Goal: Information Seeking & Learning: Learn about a topic

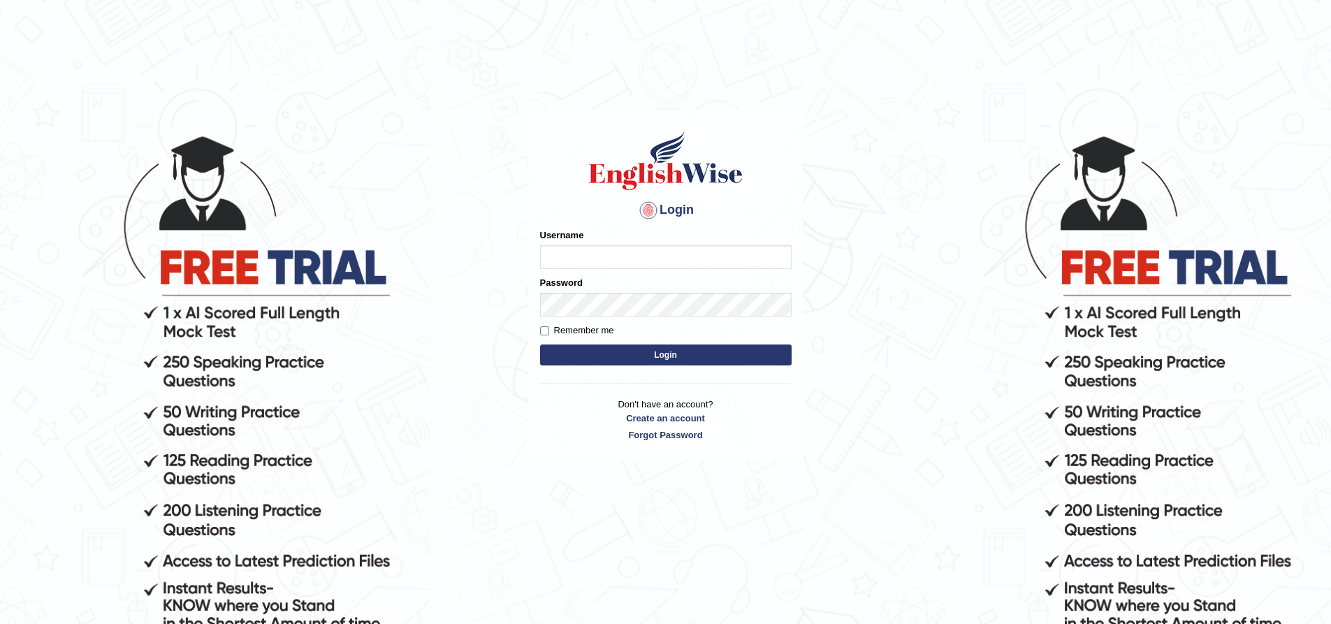
drag, startPoint x: 0, startPoint y: 0, endPoint x: 566, endPoint y: 247, distance: 617.8
click at [566, 247] on input "Username" at bounding box center [666, 257] width 252 height 24
click at [614, 256] on input "Mahdi5749" at bounding box center [666, 257] width 252 height 24
type input "Mahdi5749"
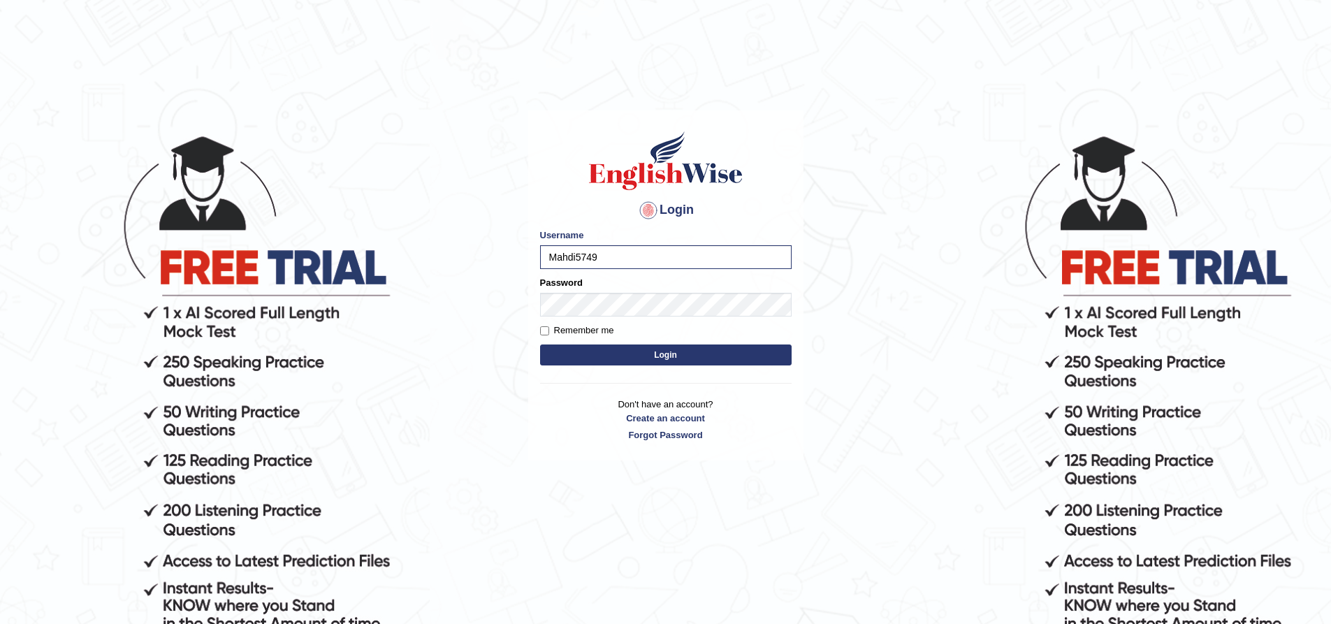
click at [660, 354] on button "Login" at bounding box center [666, 355] width 252 height 21
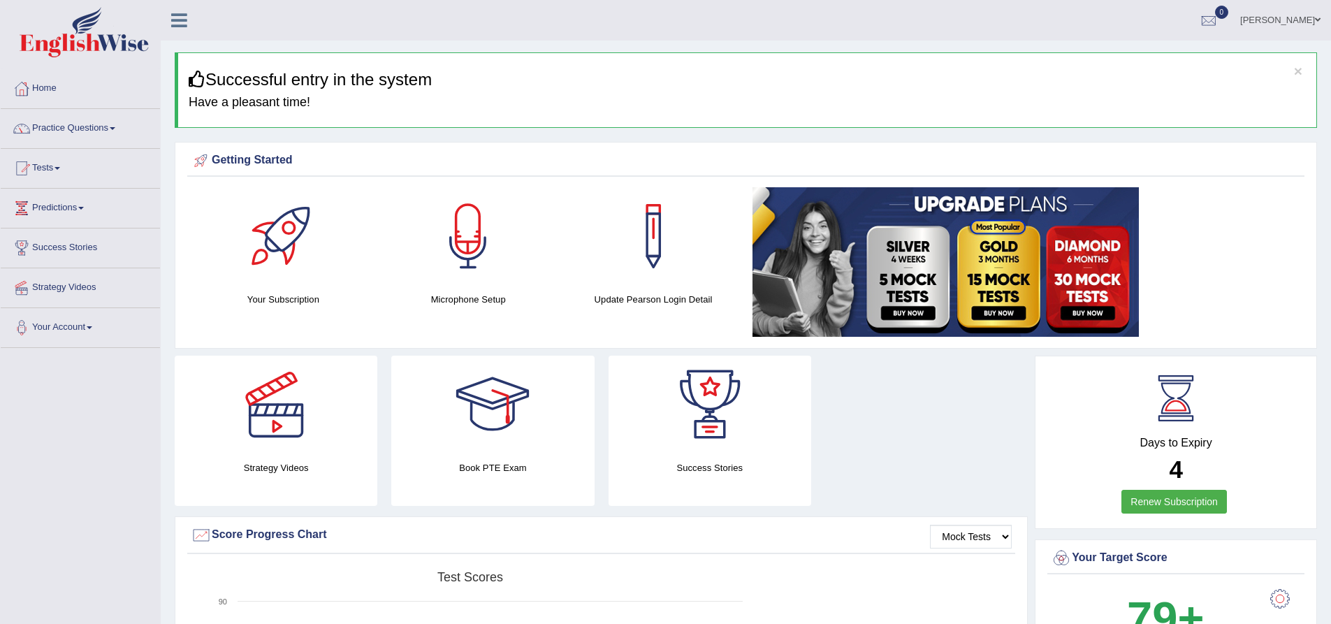
click at [90, 129] on link "Practice Questions" at bounding box center [80, 126] width 159 height 35
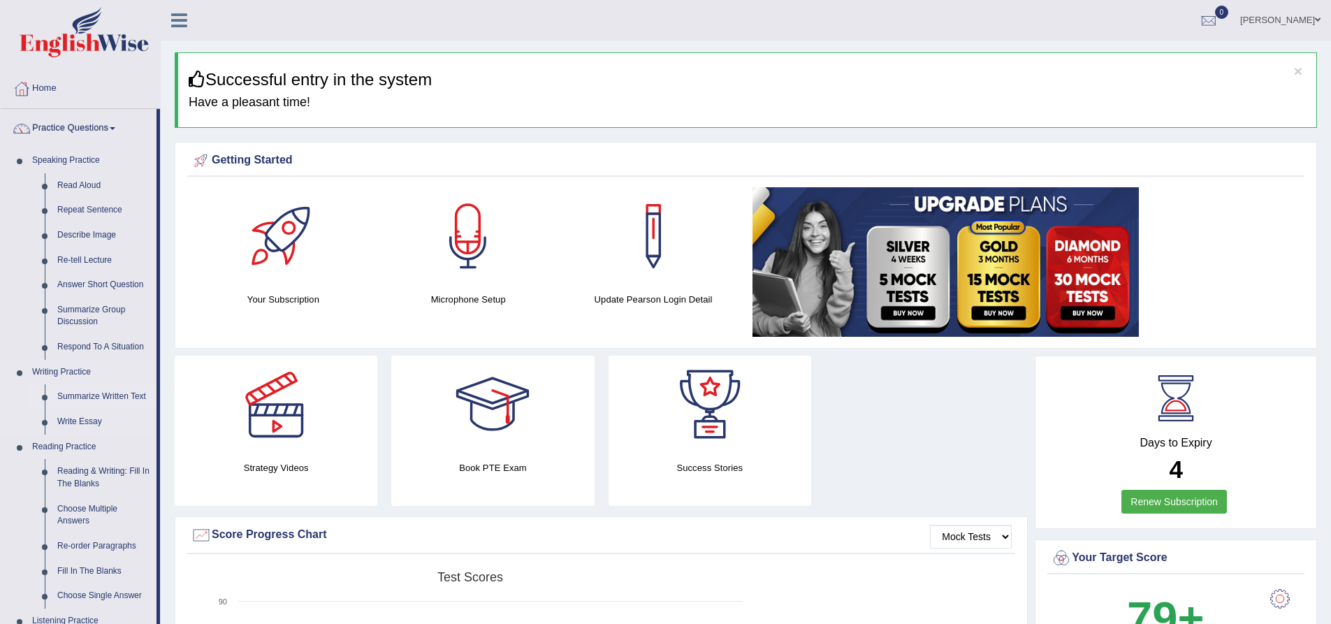
click at [90, 393] on link "Summarize Written Text" at bounding box center [104, 396] width 106 height 25
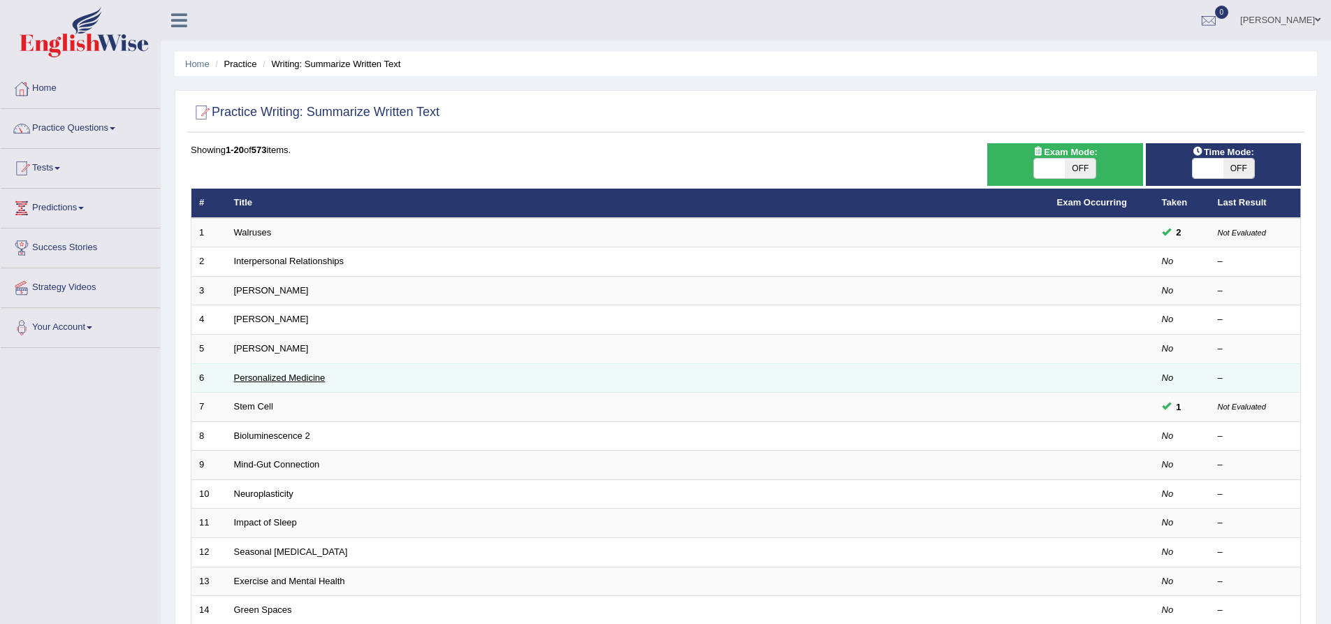
click at [273, 379] on link "Personalized Medicine" at bounding box center [280, 377] width 92 height 10
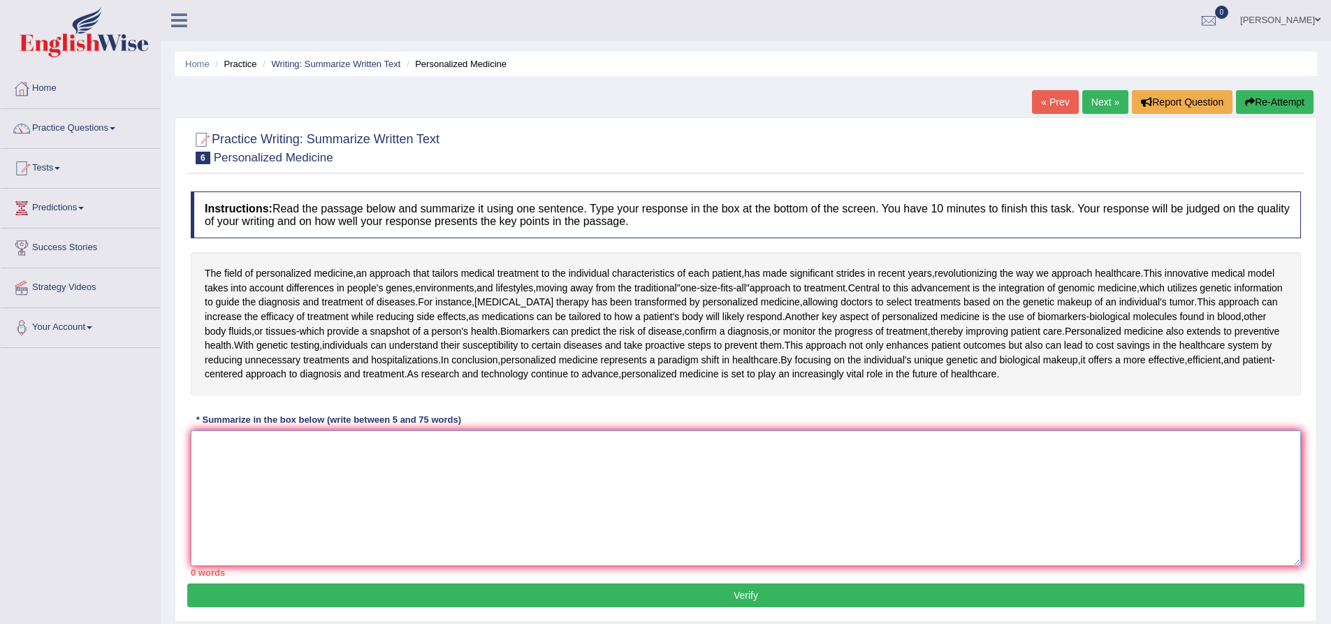
click at [407, 481] on textarea at bounding box center [746, 499] width 1111 height 136
click at [331, 431] on textarea at bounding box center [746, 499] width 1111 height 136
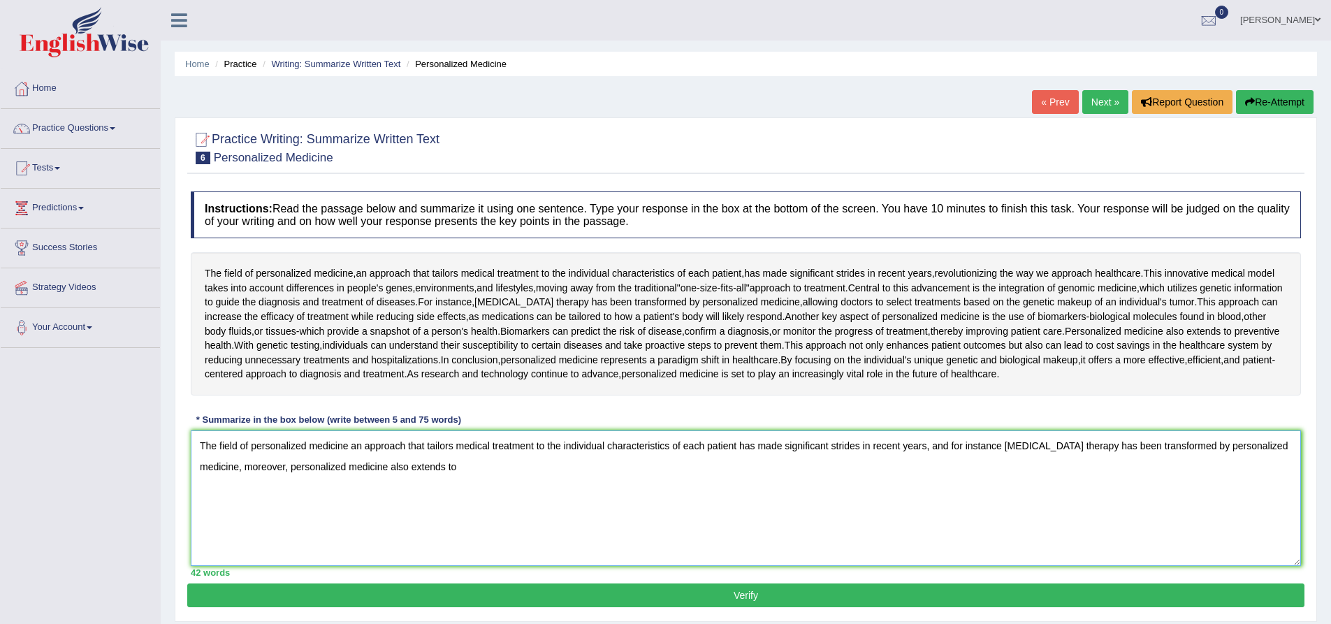
drag, startPoint x: 422, startPoint y: 468, endPoint x: 247, endPoint y: 479, distance: 175.0
click at [247, 479] on textarea "The field of personalized medicine an approach that tailors medical treatment t…" at bounding box center [746, 499] width 1111 height 136
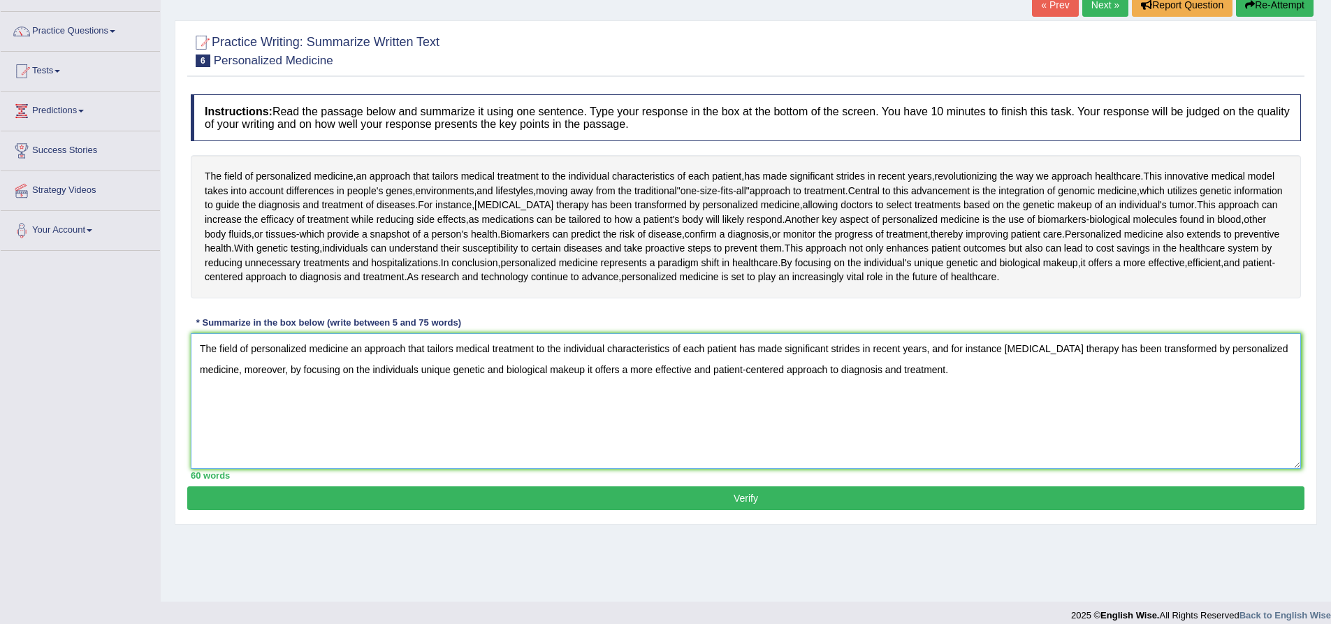
scroll to position [110, 0]
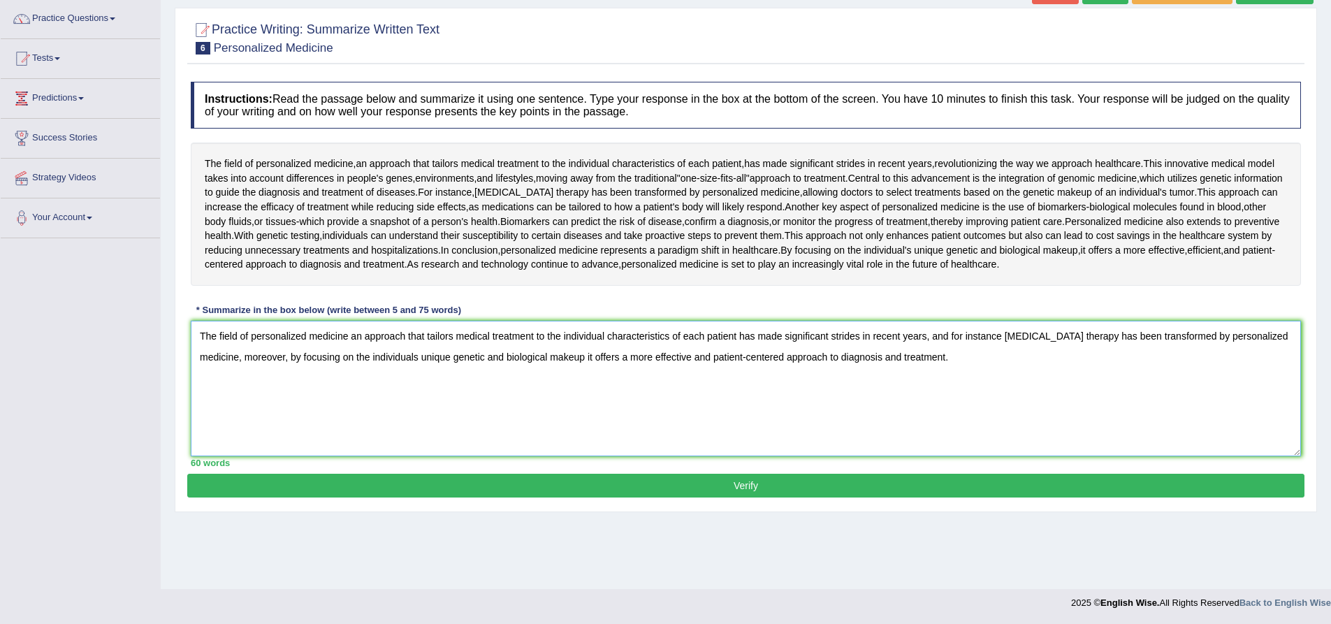
type textarea "The field of personalized medicine an approach that tailors medical treatment t…"
click at [784, 482] on button "Verify" at bounding box center [745, 486] width 1117 height 24
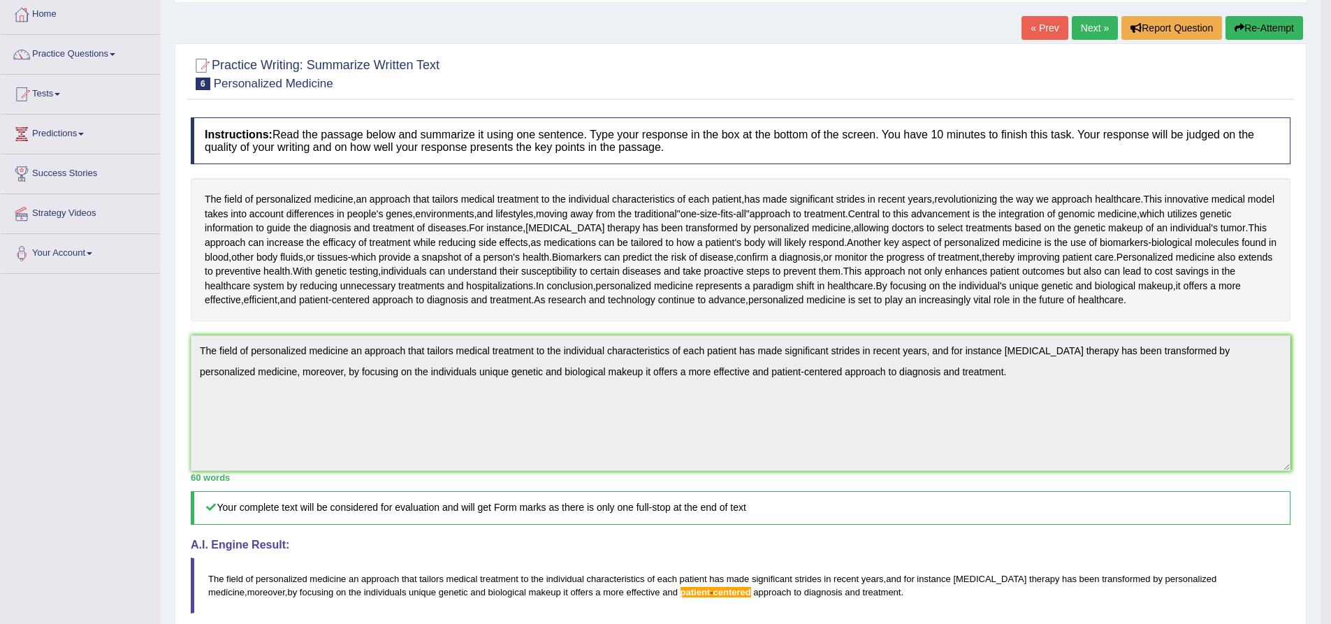
scroll to position [0, 0]
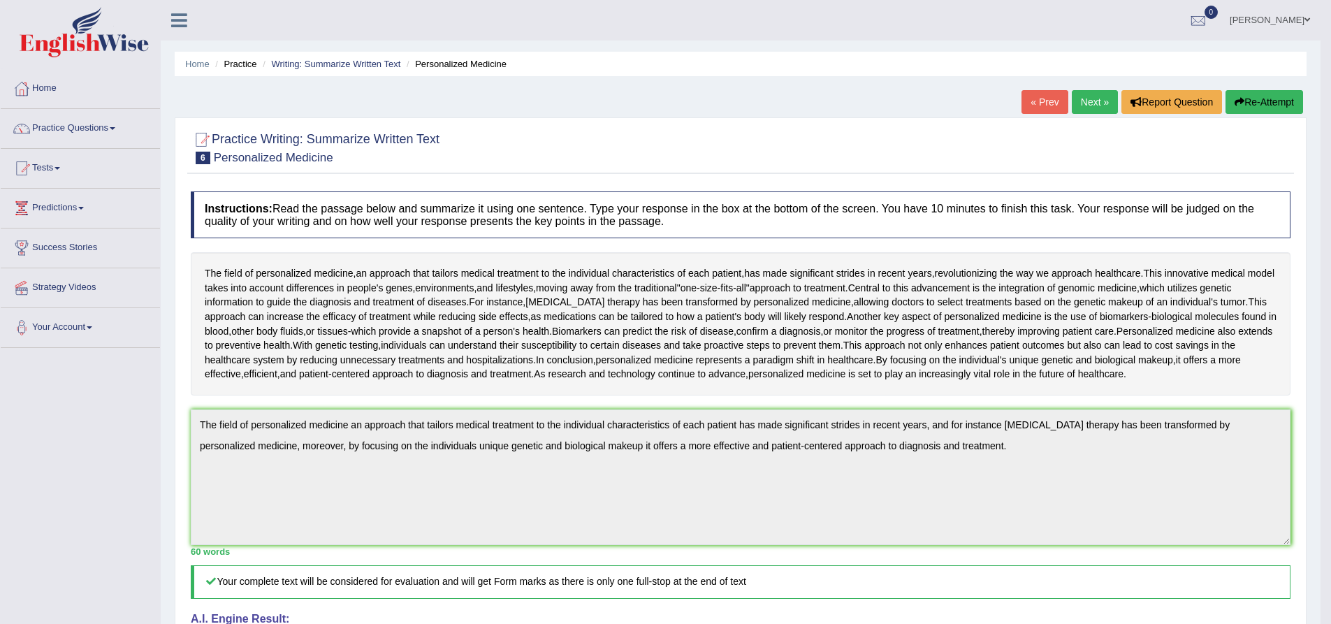
click at [1092, 103] on link "Next »" at bounding box center [1095, 102] width 46 height 24
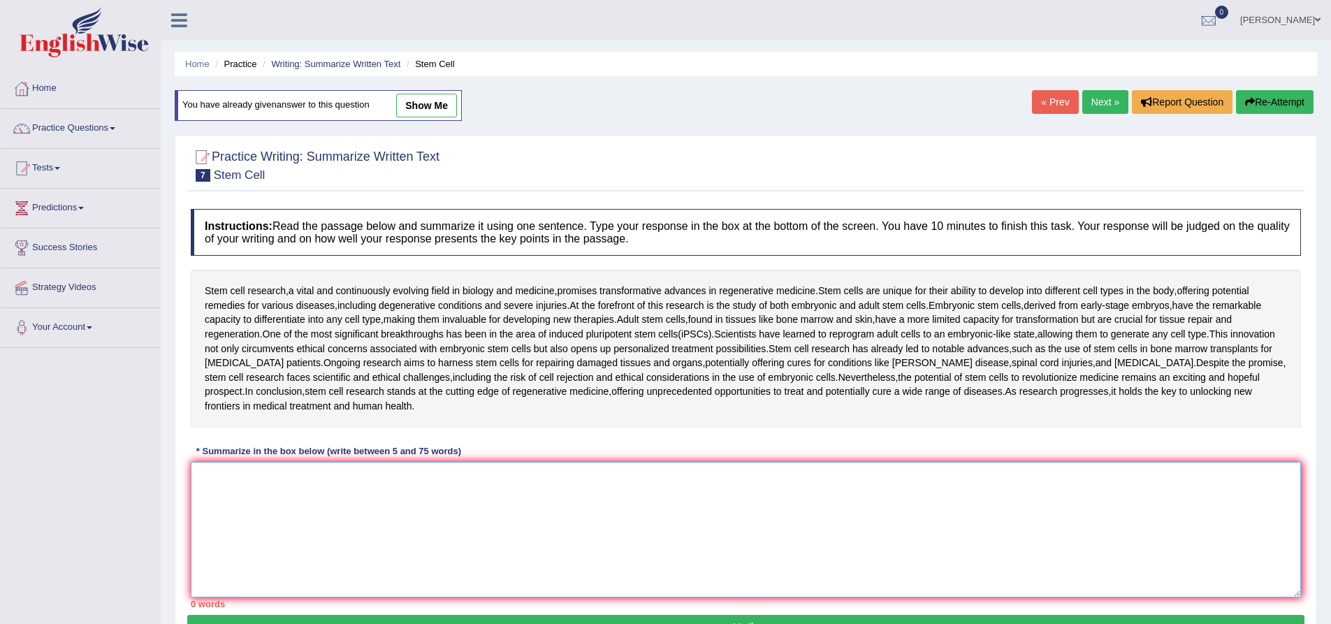
click at [482, 496] on textarea at bounding box center [746, 530] width 1111 height 136
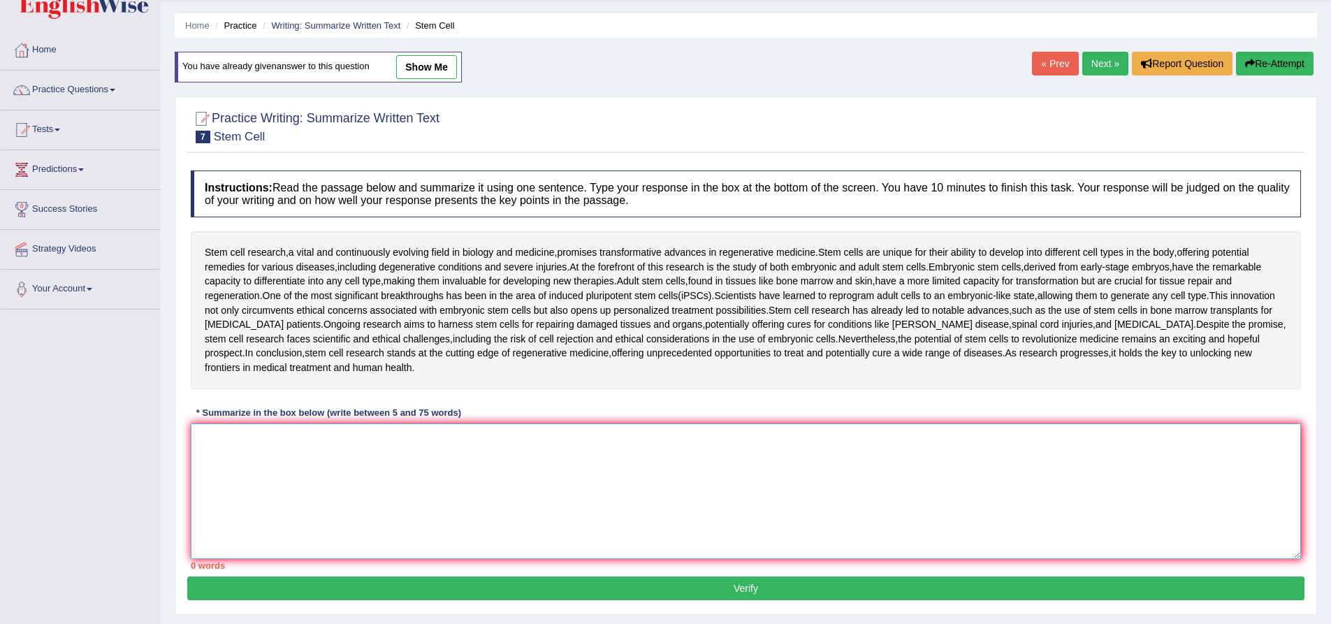
scroll to position [70, 0]
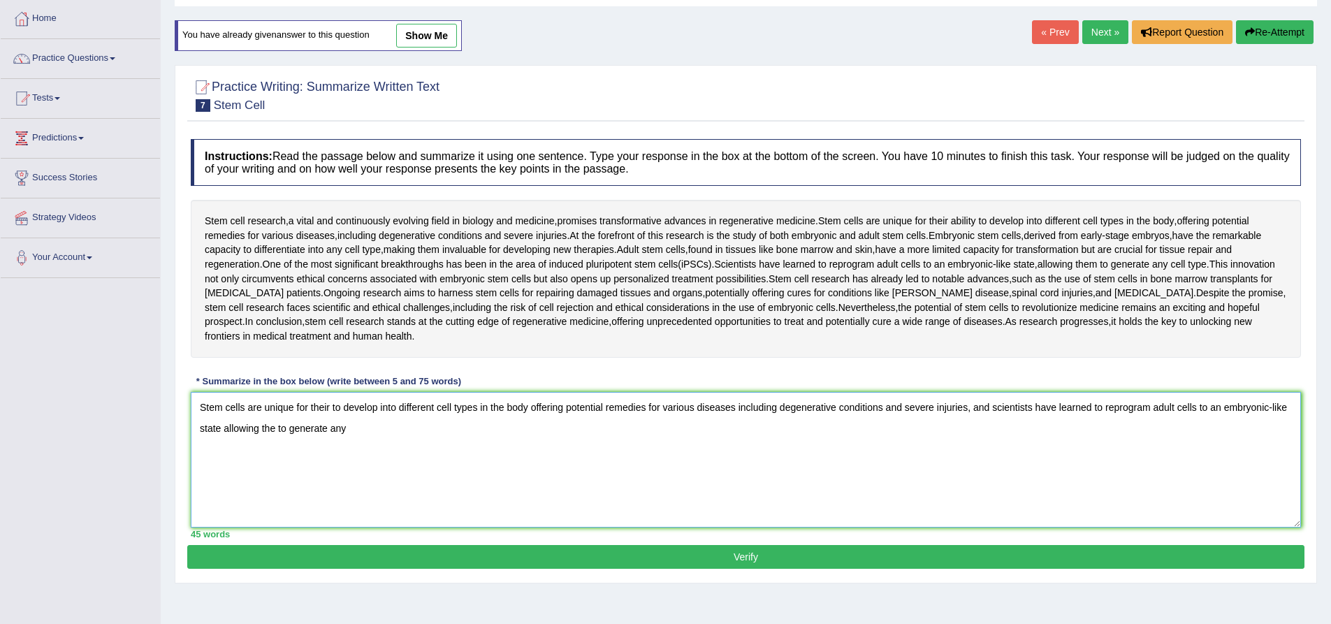
click at [372, 433] on textarea "Stem cells are unique for their to develop into different cell types in the bod…" at bounding box center [746, 460] width 1111 height 136
drag, startPoint x: 381, startPoint y: 433, endPoint x: 199, endPoint y: 414, distance: 182.8
click at [199, 414] on textarea "Stem cells are unique for their to develop into different cell types in the bod…" at bounding box center [746, 460] width 1111 height 136
click at [403, 433] on textarea "Stem cells are unique for their to develop into different cell types in the bod…" at bounding box center [746, 460] width 1111 height 136
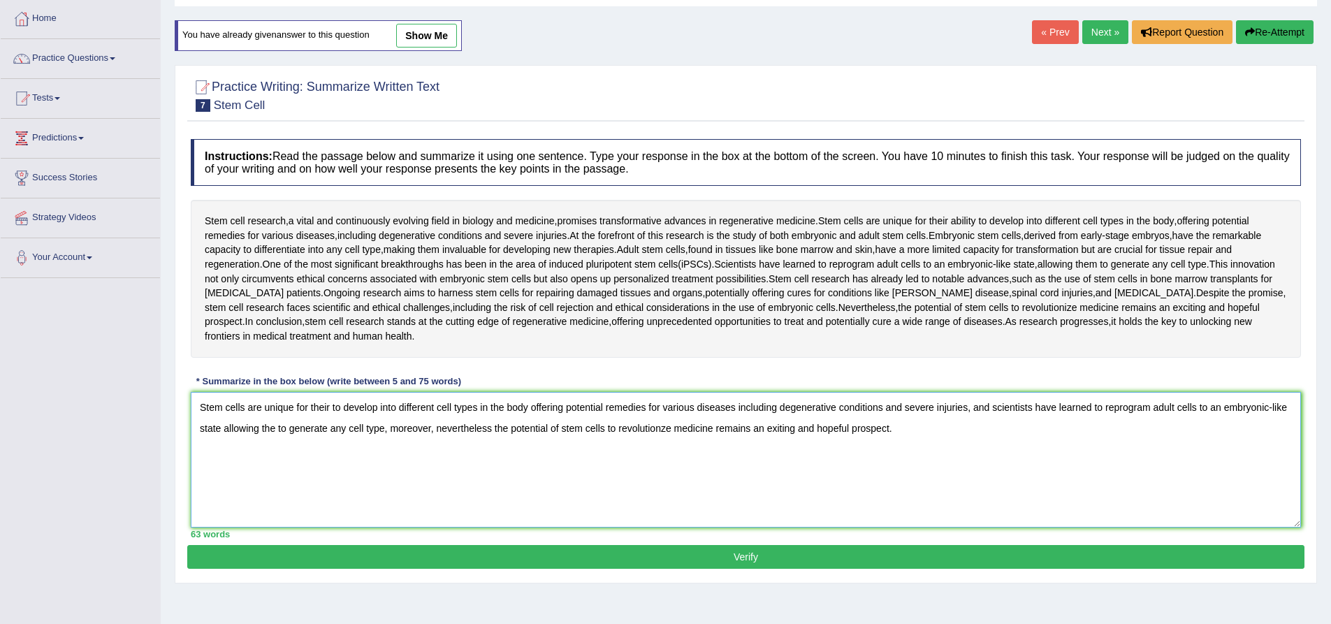
type textarea "Stem cells are unique for their to develop into different cell types in the bod…"
click at [744, 555] on button "Verify" at bounding box center [745, 557] width 1117 height 24
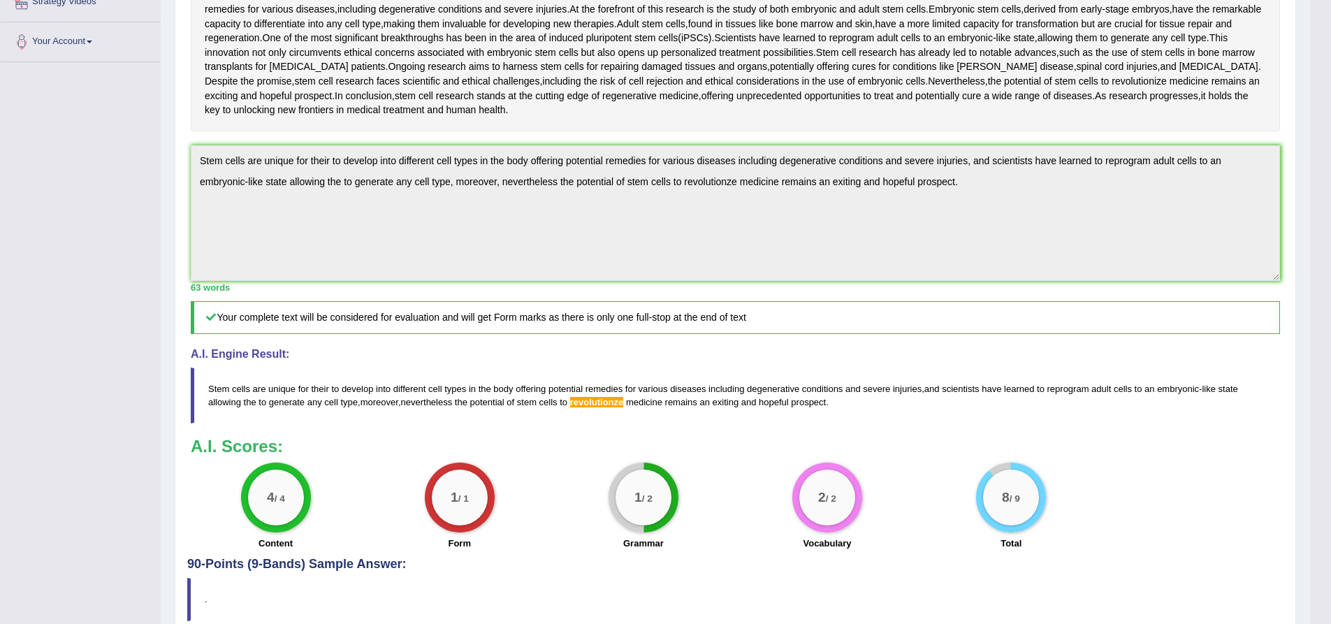
scroll to position [350, 0]
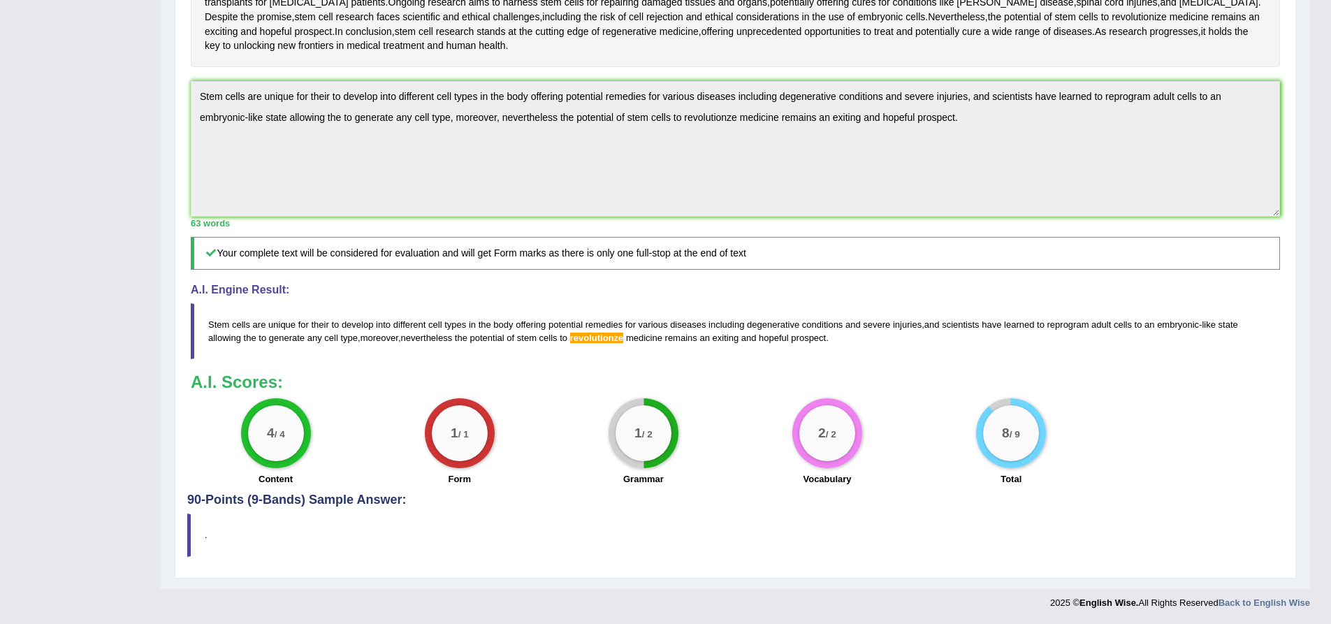
click at [599, 339] on span "revolutionze" at bounding box center [597, 338] width 54 height 10
click at [599, 340] on span "revolutionze" at bounding box center [597, 338] width 54 height 10
click at [603, 339] on span "revolutionze" at bounding box center [597, 338] width 54 height 10
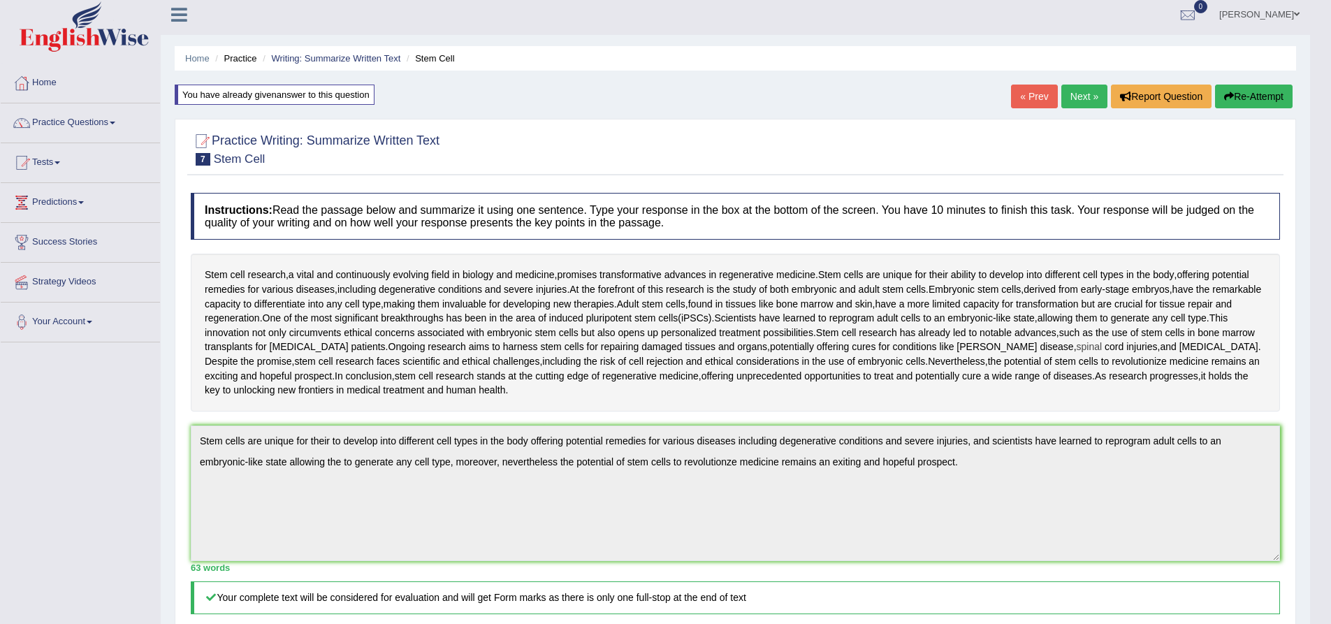
scroll to position [1, 0]
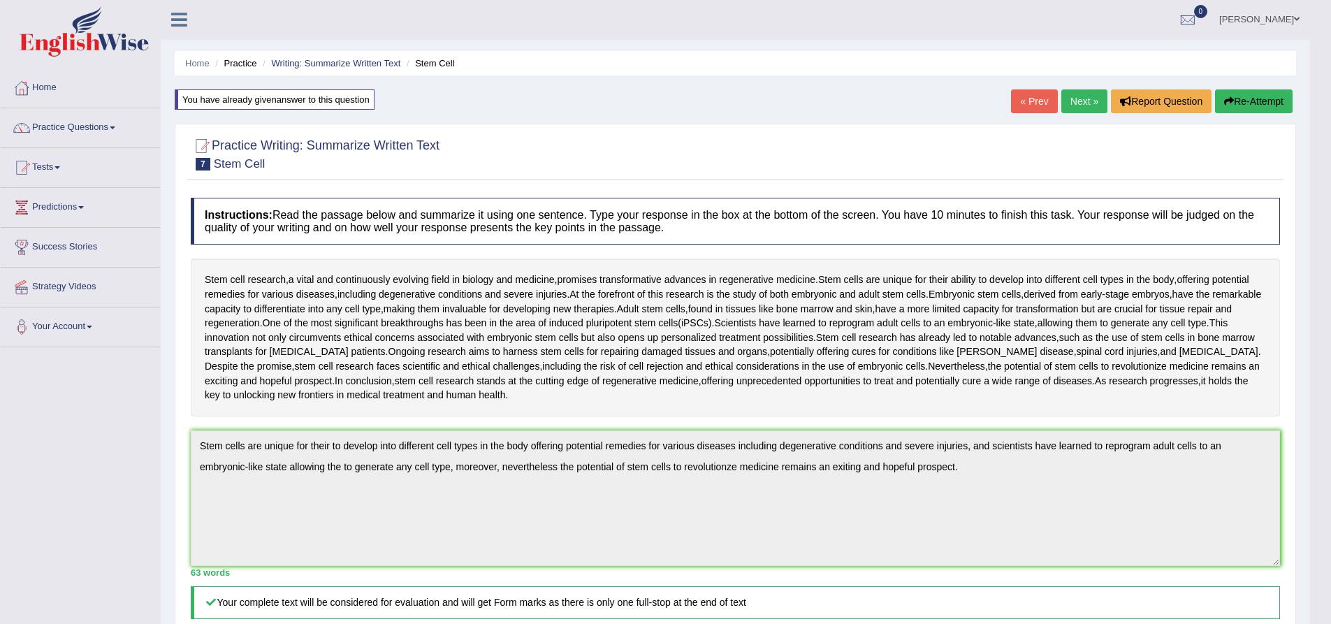
click at [1074, 104] on link "Next »" at bounding box center [1085, 101] width 46 height 24
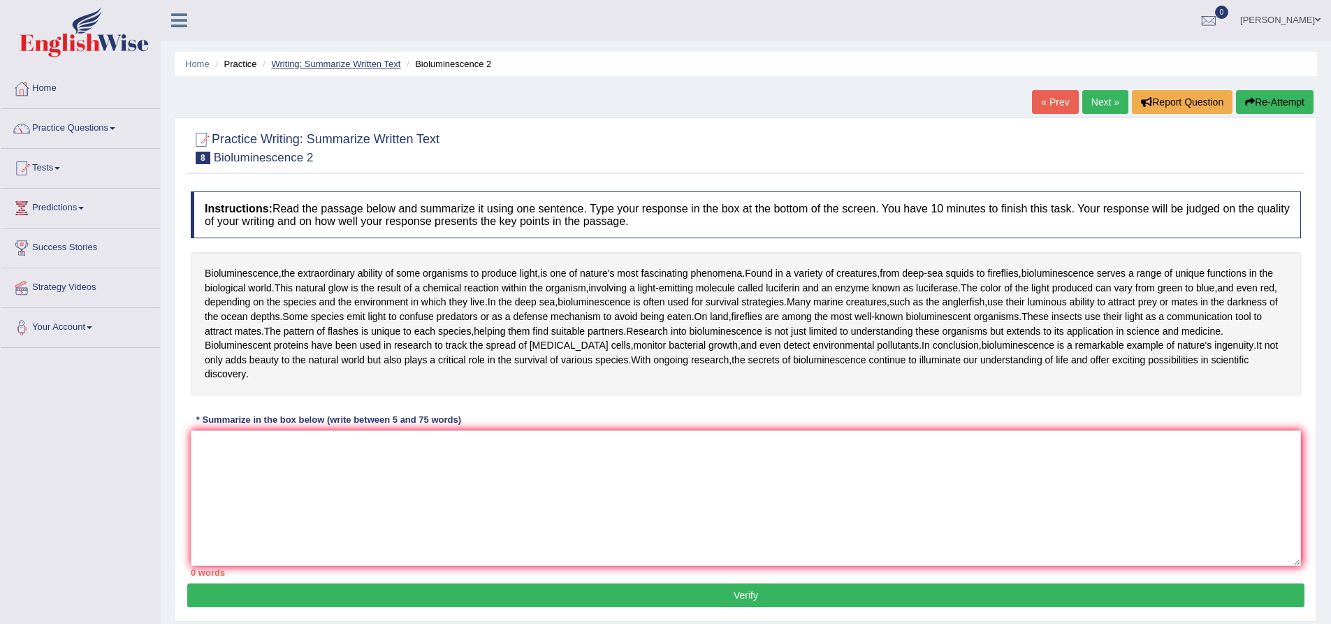
click at [359, 61] on link "Writing: Summarize Written Text" at bounding box center [335, 64] width 129 height 10
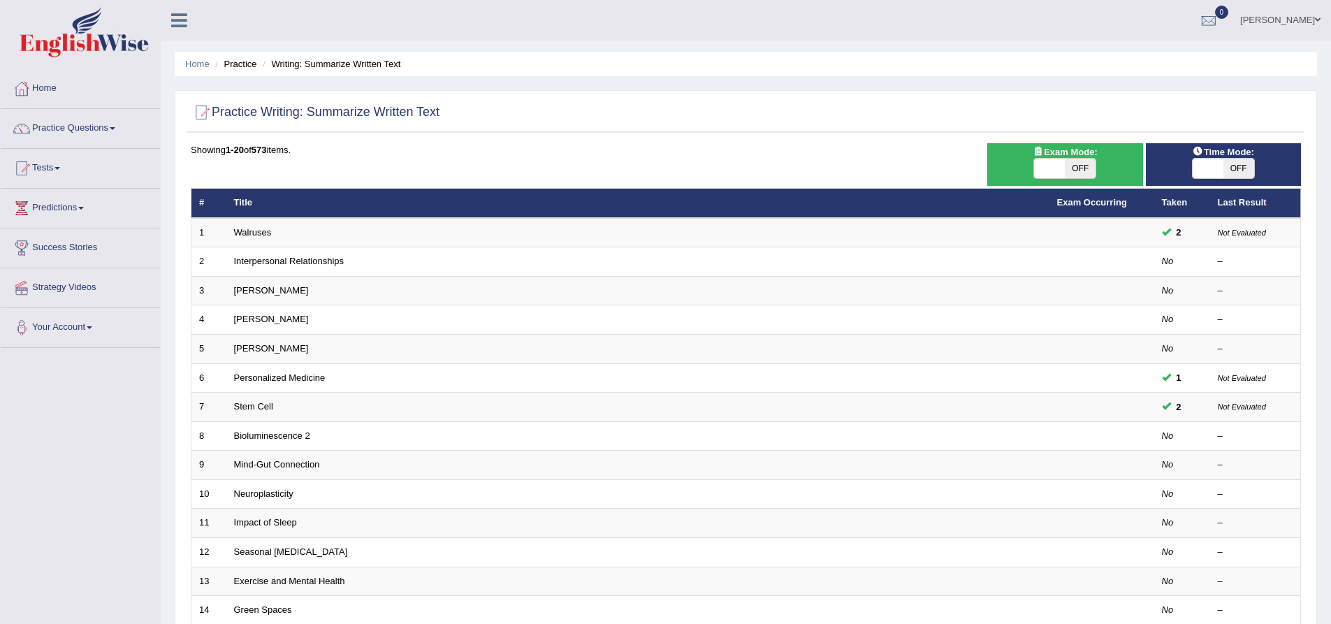
click at [1237, 166] on span "OFF" at bounding box center [1239, 169] width 31 height 20
checkbox input "true"
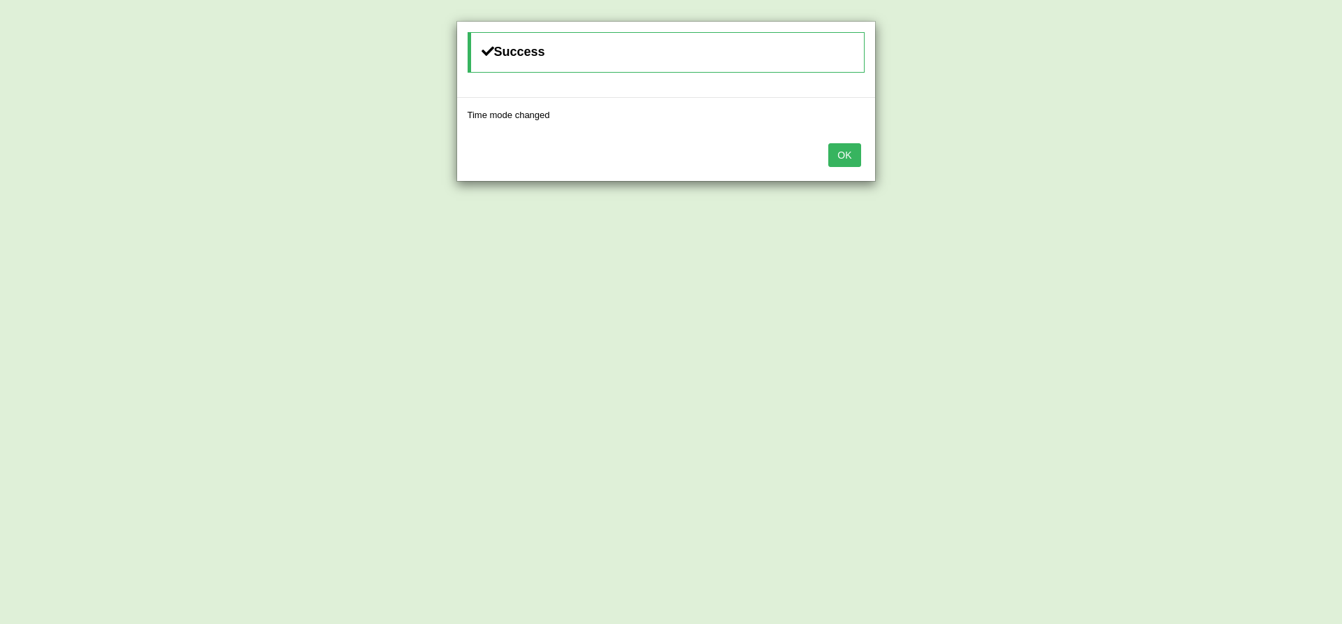
click at [853, 164] on button "OK" at bounding box center [844, 155] width 32 height 24
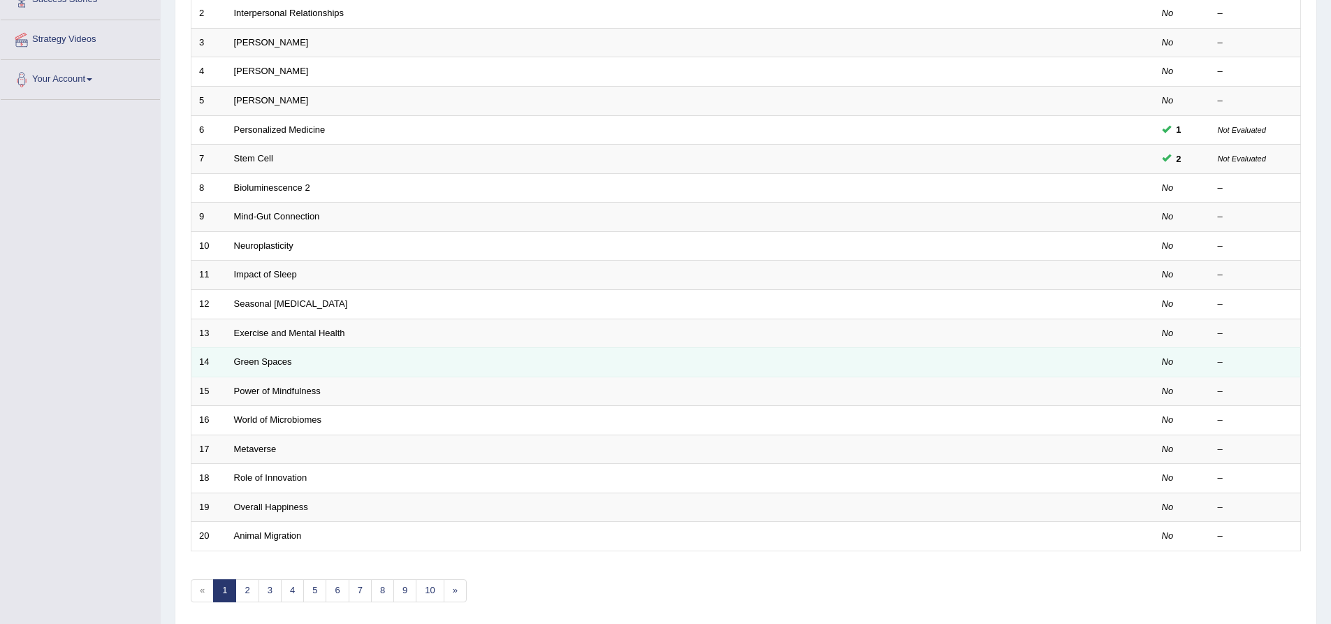
scroll to position [280, 0]
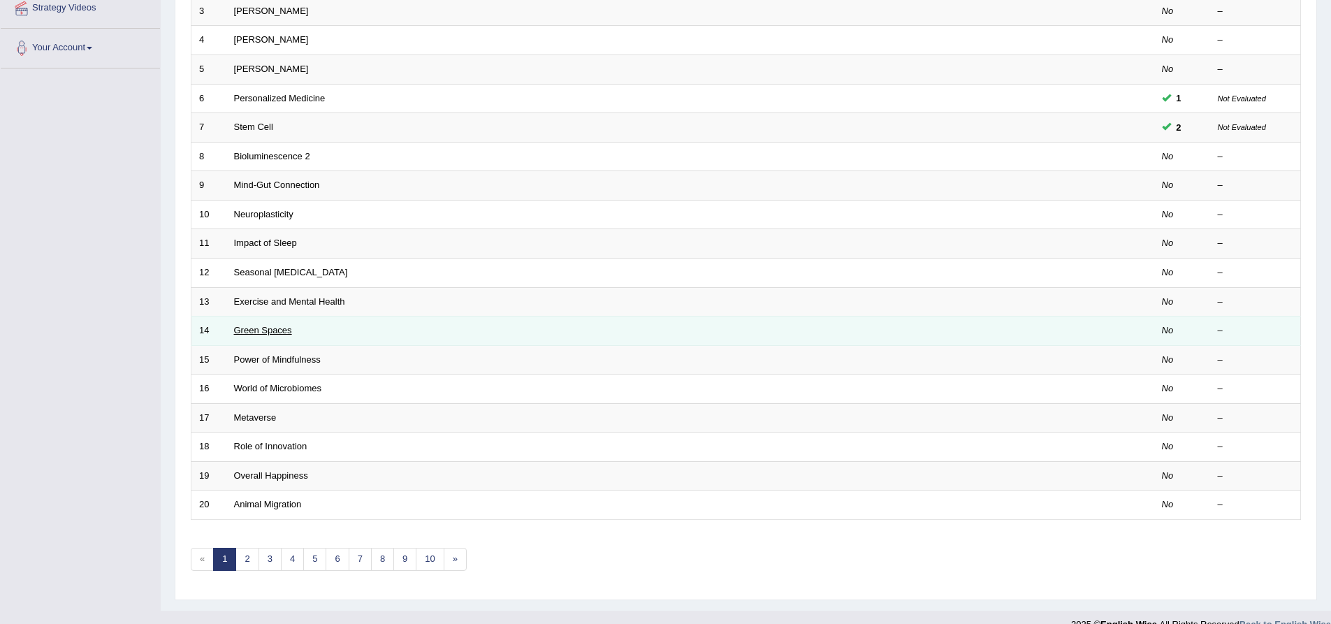
click at [254, 332] on link "Green Spaces" at bounding box center [263, 330] width 58 height 10
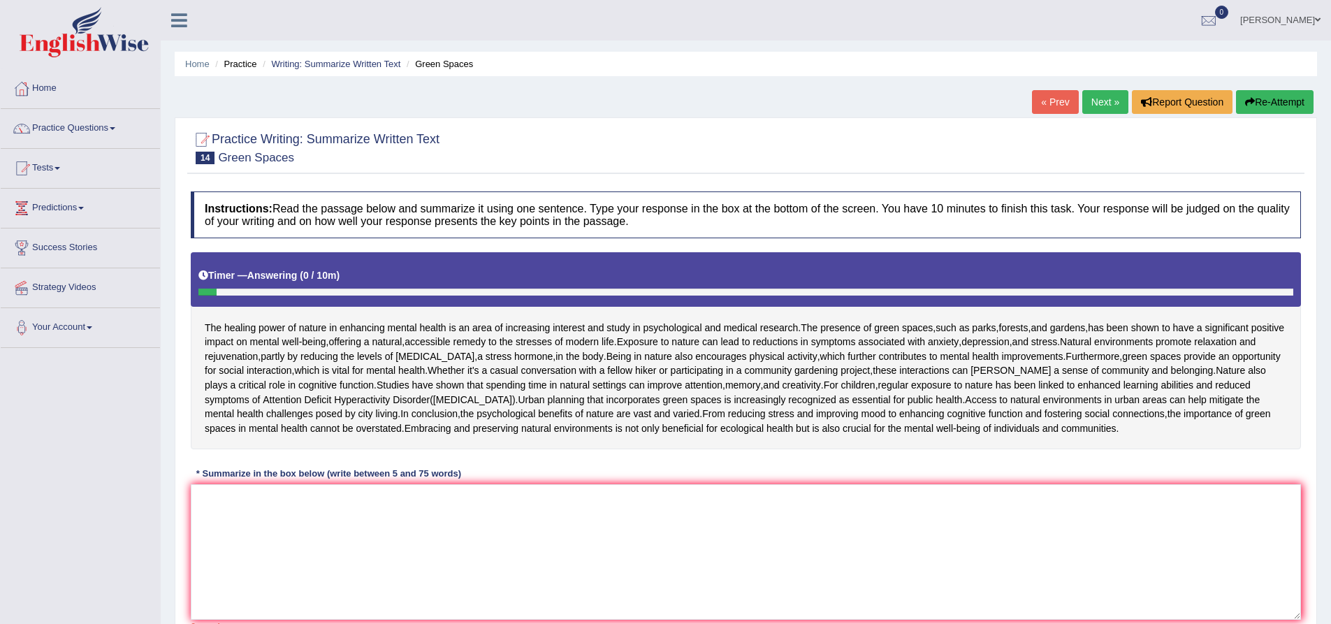
click at [1288, 19] on link "Mahdi Kharaghani" at bounding box center [1280, 18] width 101 height 36
click at [1220, 175] on link "Log out" at bounding box center [1254, 182] width 151 height 32
